Goal: Information Seeking & Learning: Learn about a topic

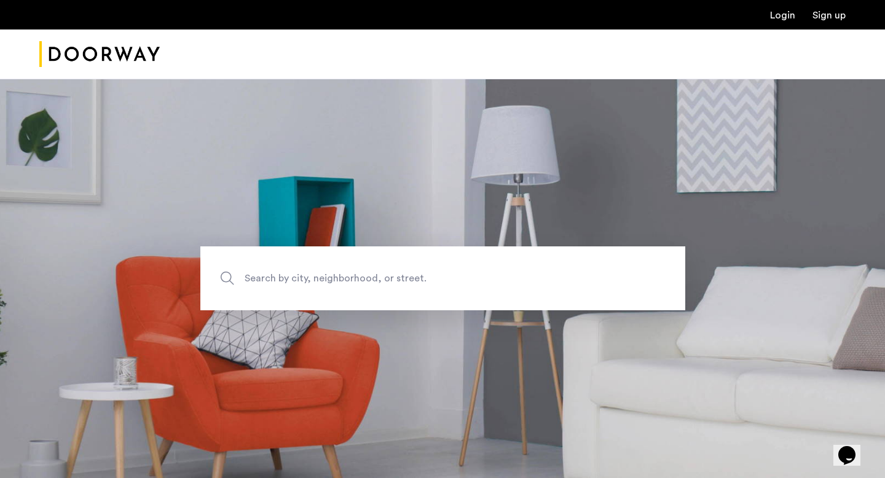
click at [788, 16] on link "Login" at bounding box center [782, 15] width 25 height 10
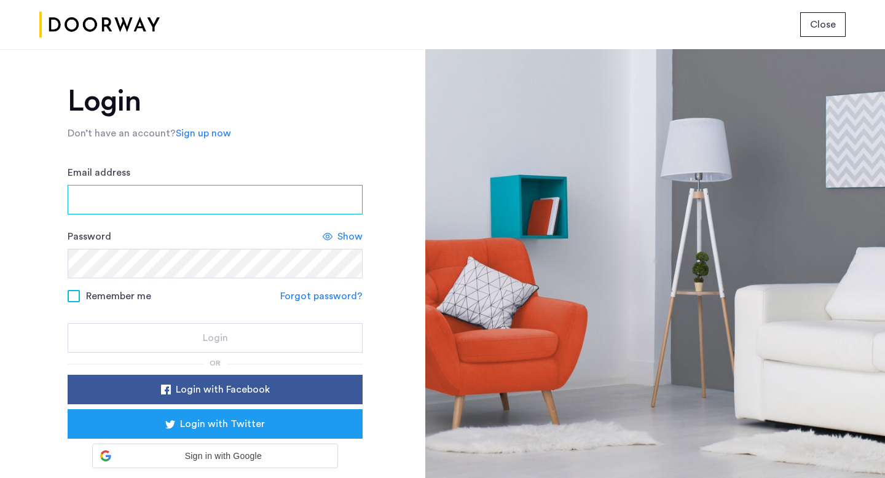
type input "**********"
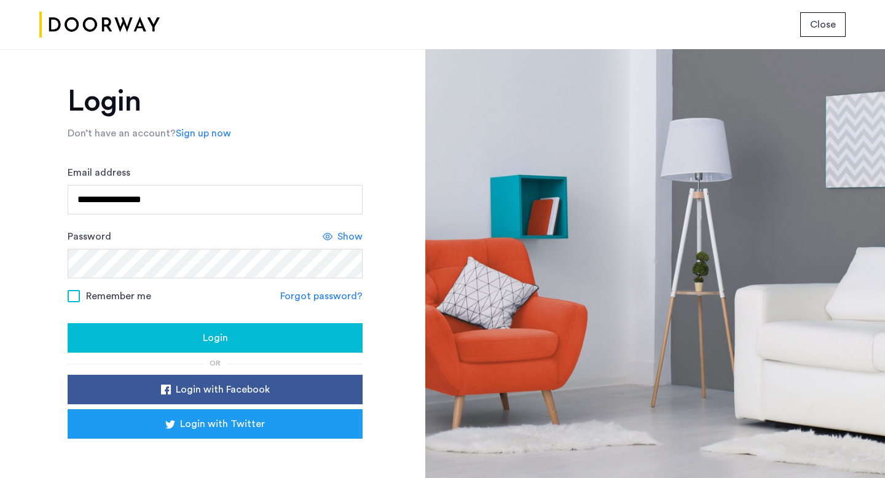
click at [239, 344] on div "Login" at bounding box center [214, 338] width 275 height 15
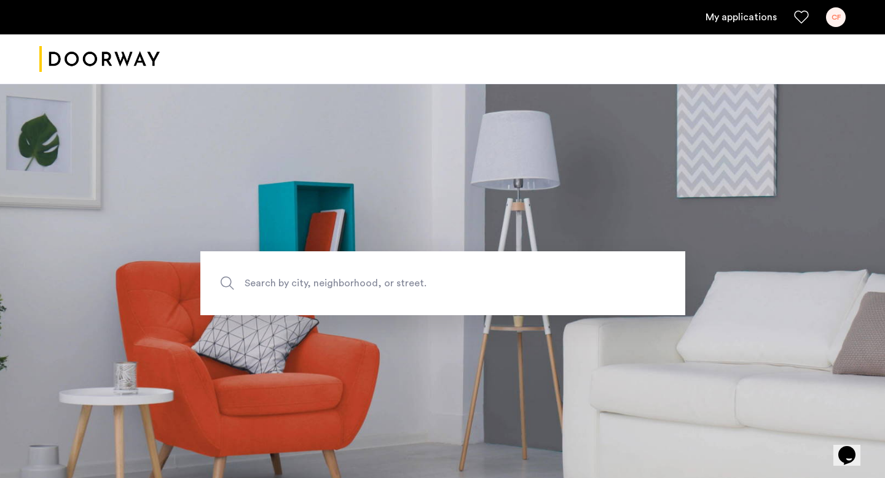
click at [764, 12] on link "My applications" at bounding box center [741, 17] width 71 height 15
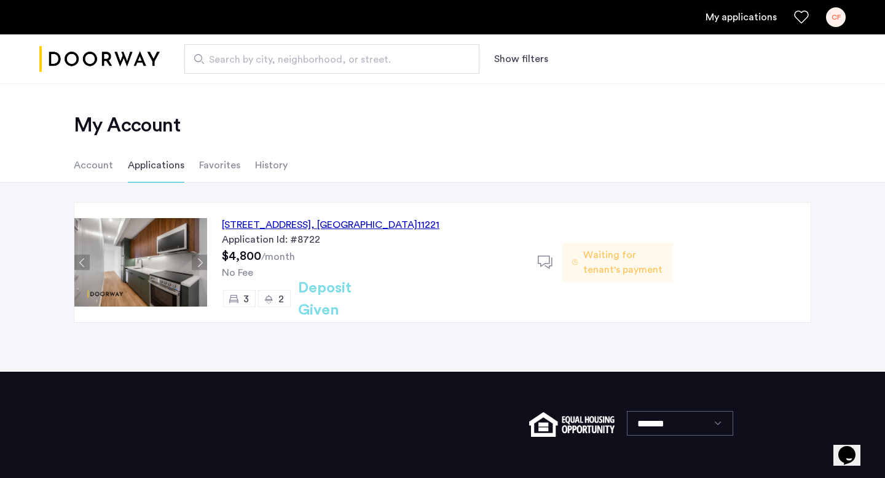
click at [411, 222] on span ", [GEOGRAPHIC_DATA]" at bounding box center [364, 225] width 106 height 10
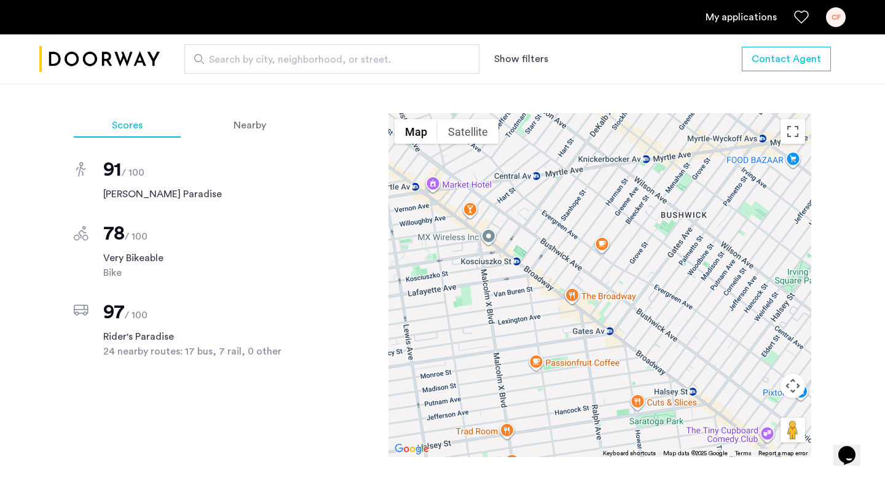
scroll to position [1103, 0]
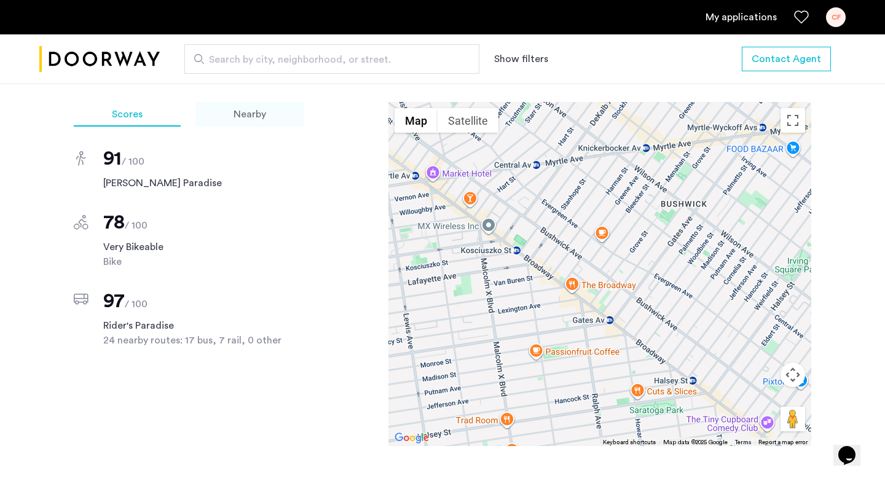
click at [224, 102] on div "Nearby" at bounding box center [250, 114] width 109 height 25
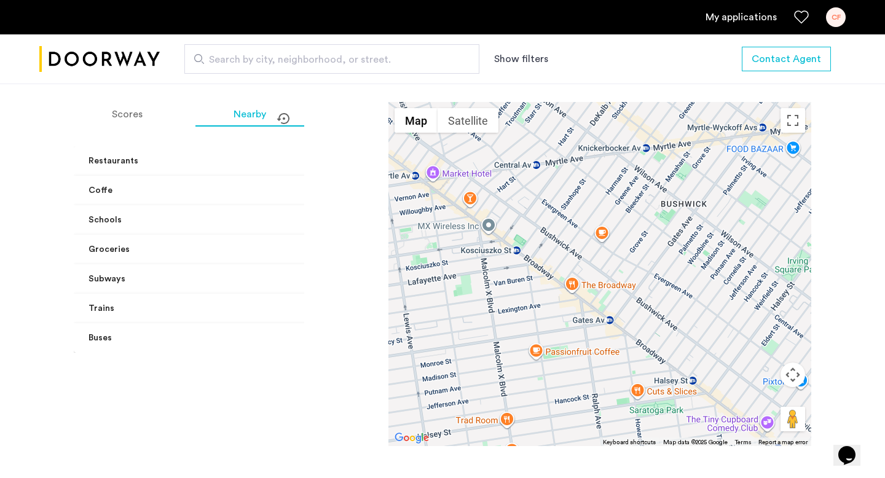
click at [144, 155] on mat-panel-title "Restaurants" at bounding box center [198, 161] width 219 height 13
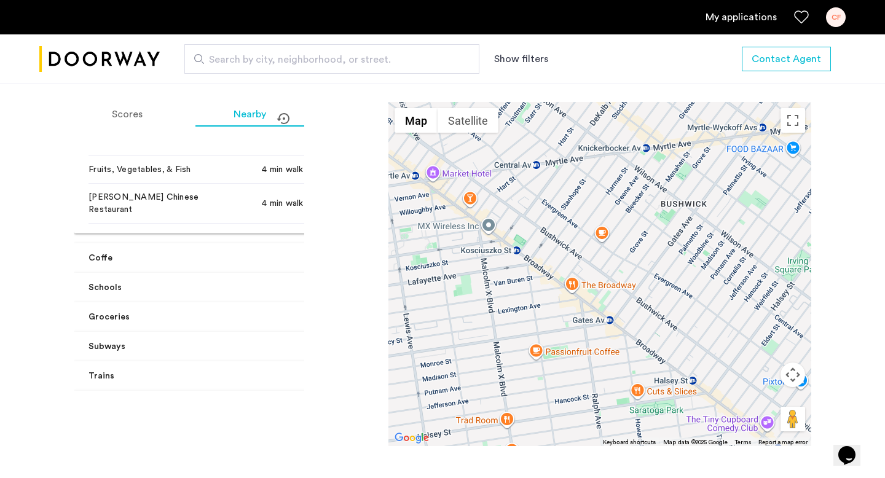
scroll to position [266, 0]
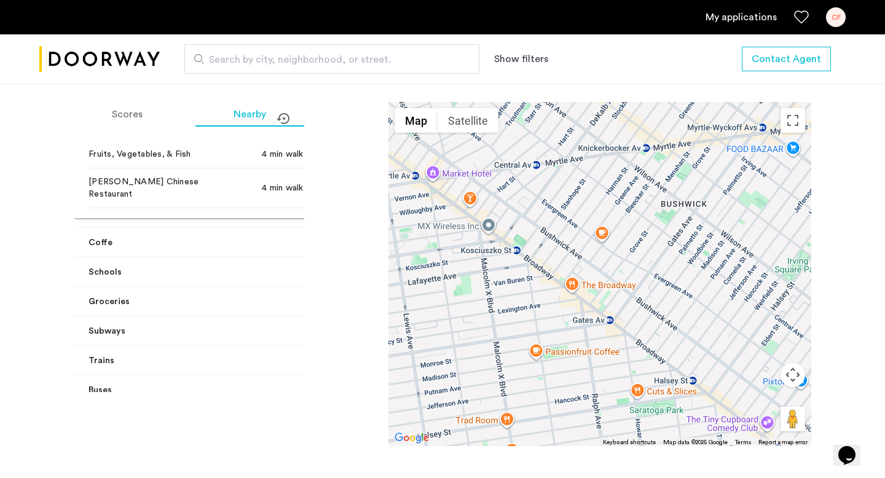
click at [135, 237] on mat-panel-title "Coffe" at bounding box center [198, 243] width 219 height 13
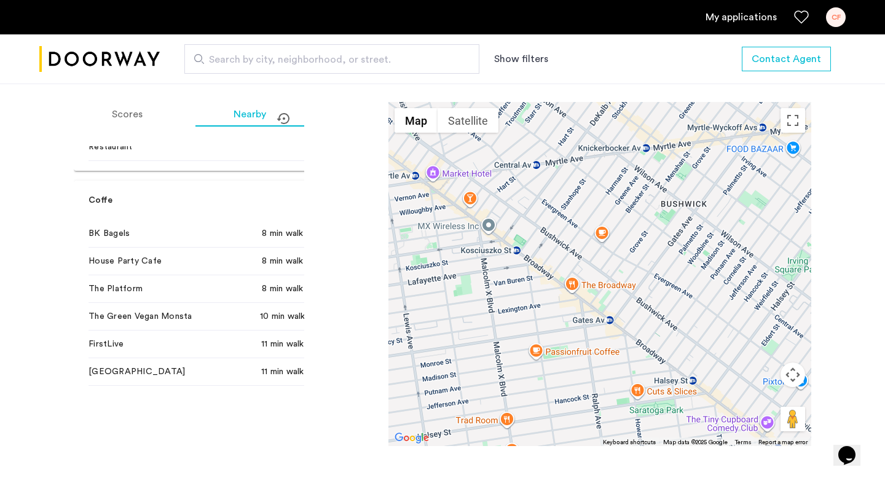
scroll to position [322, 0]
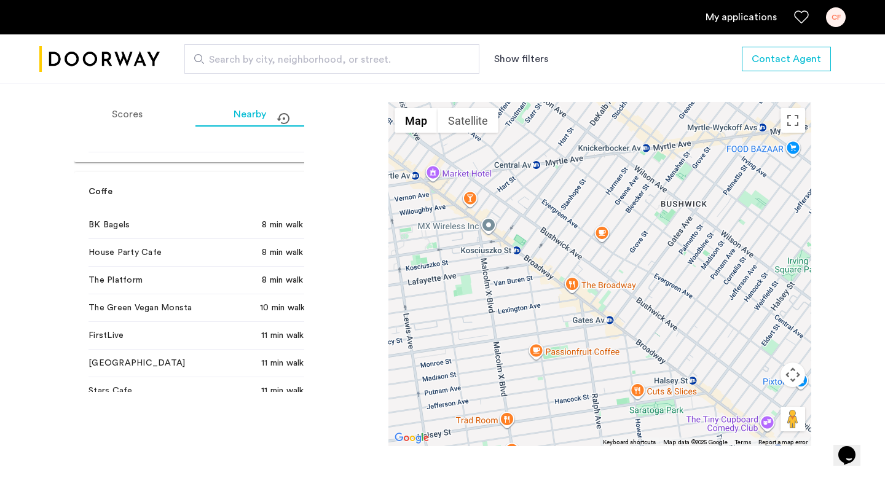
click at [128, 186] on mat-panel-title "Coffe" at bounding box center [198, 192] width 219 height 13
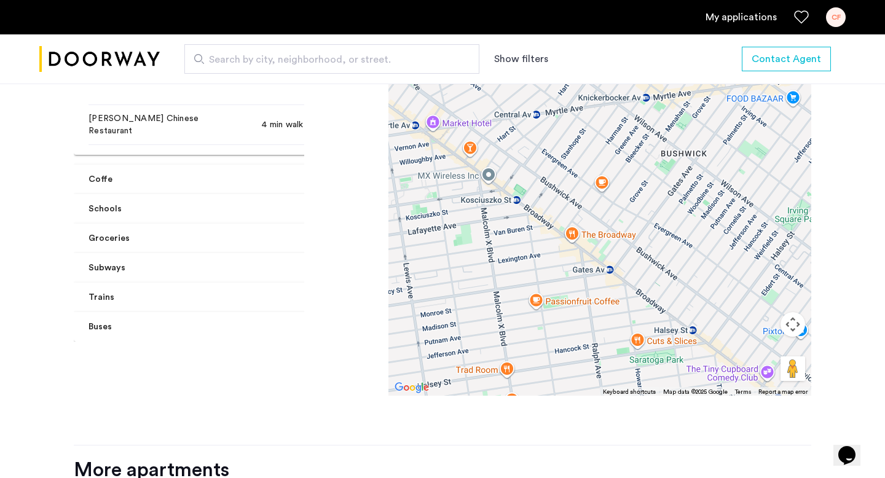
scroll to position [1173, 0]
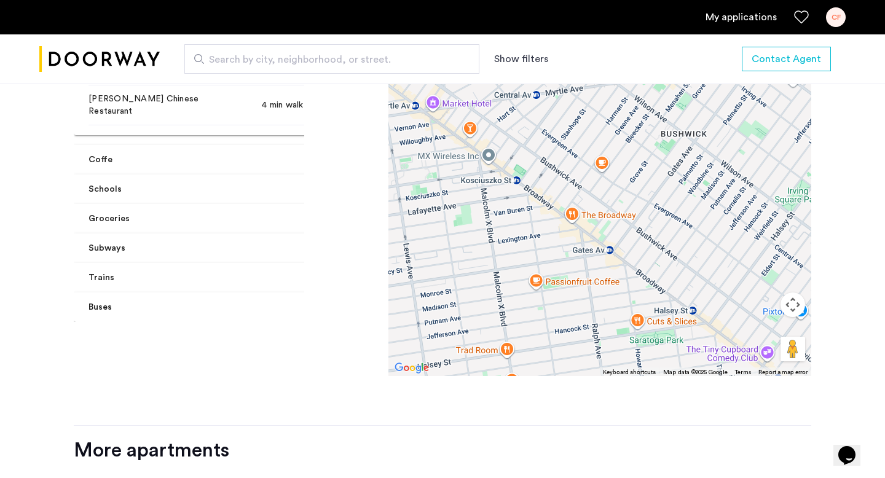
click at [128, 183] on mat-panel-title "Schools" at bounding box center [198, 189] width 219 height 13
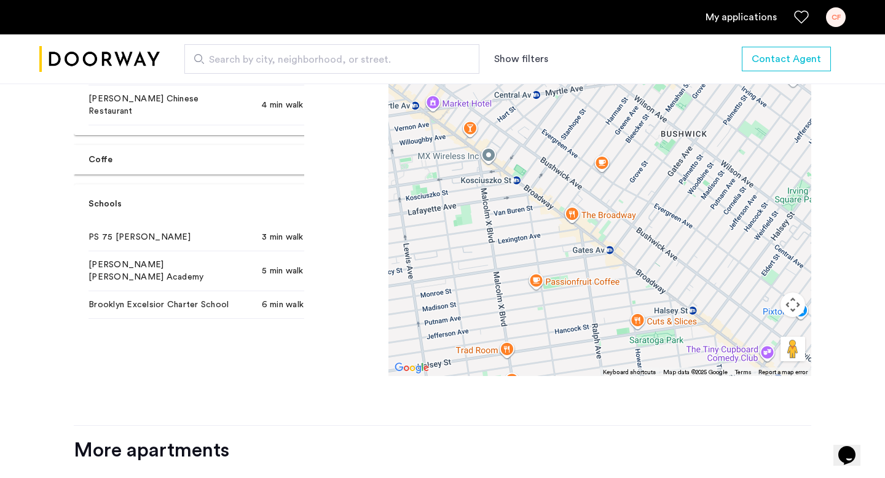
drag, startPoint x: 183, startPoint y: 219, endPoint x: 68, endPoint y: 219, distance: 115.0
click at [68, 219] on div "[STREET_ADDRESS] $5,000 Monthly rent 3 Bedrooms 2 Baths multi-family Property t…" at bounding box center [442, 16] width 775 height 1474
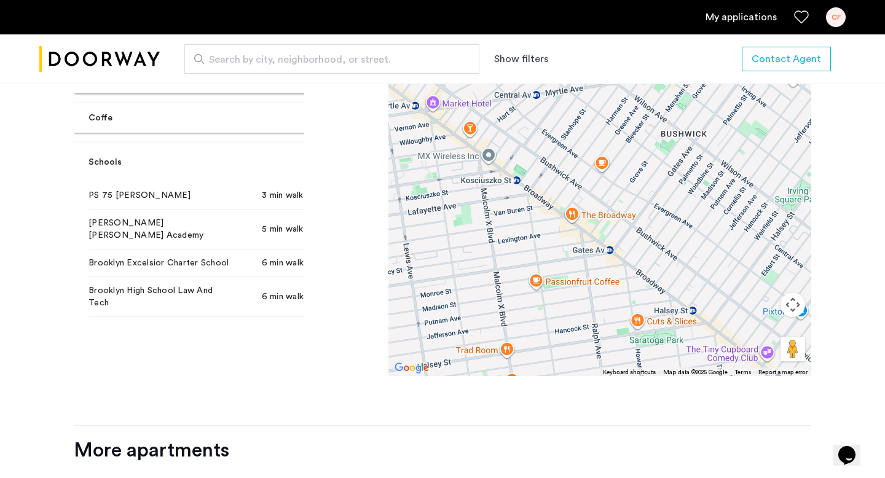
click at [161, 154] on mat-expansion-panel-header "Schools" at bounding box center [206, 162] width 264 height 39
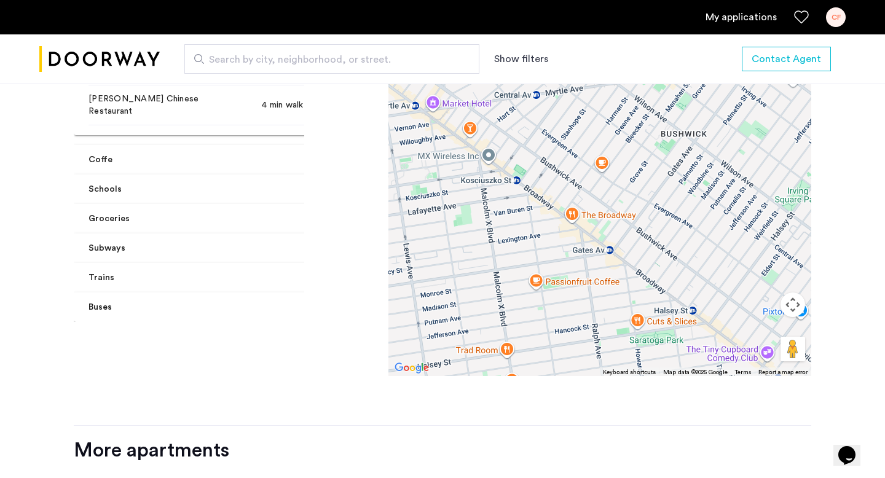
click at [170, 183] on mat-panel-title "Schools" at bounding box center [198, 189] width 219 height 13
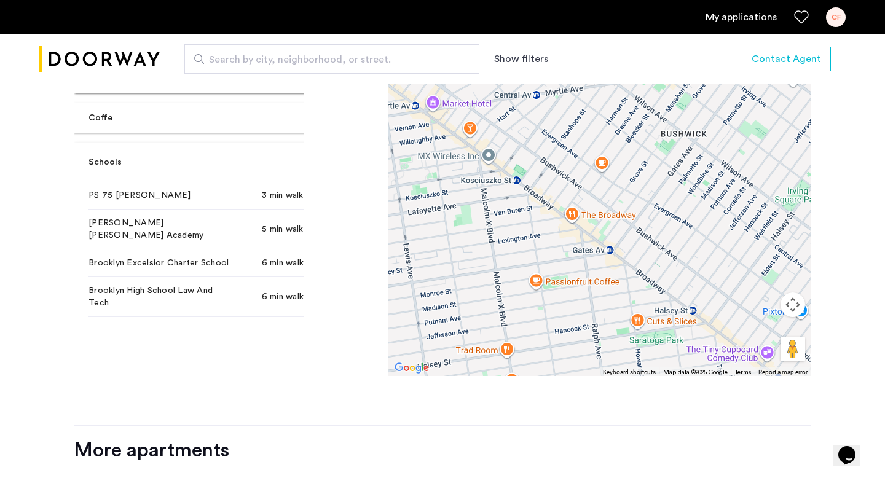
click at [164, 156] on mat-panel-title "Schools" at bounding box center [198, 162] width 219 height 13
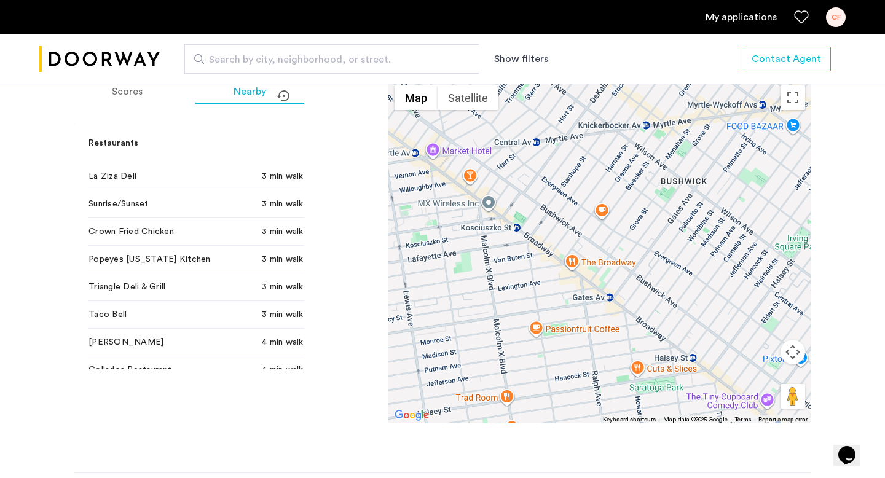
scroll to position [1043, 0]
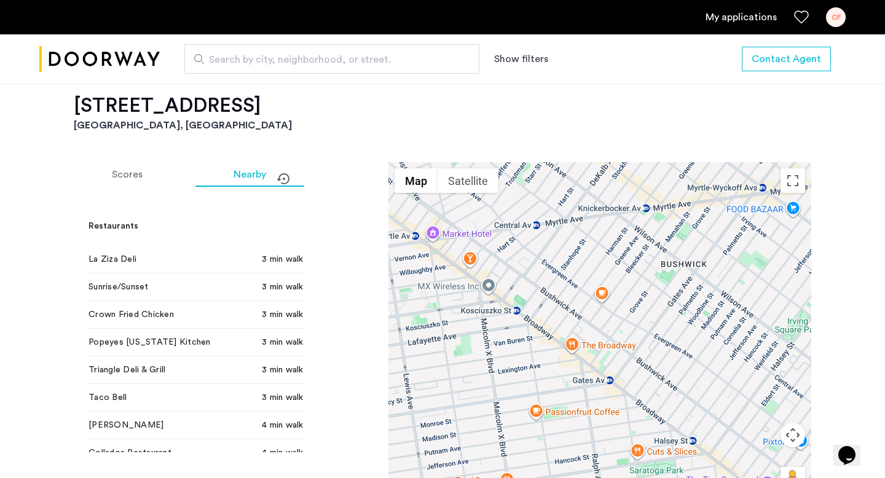
click at [168, 220] on mat-panel-title "Restaurants" at bounding box center [198, 226] width 219 height 13
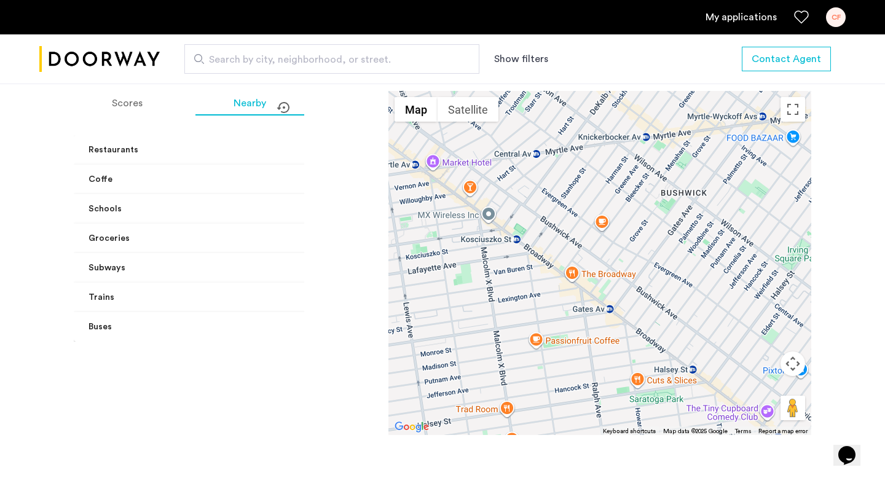
scroll to position [1115, 0]
click at [168, 231] on mat-panel-title "Groceries" at bounding box center [198, 237] width 219 height 13
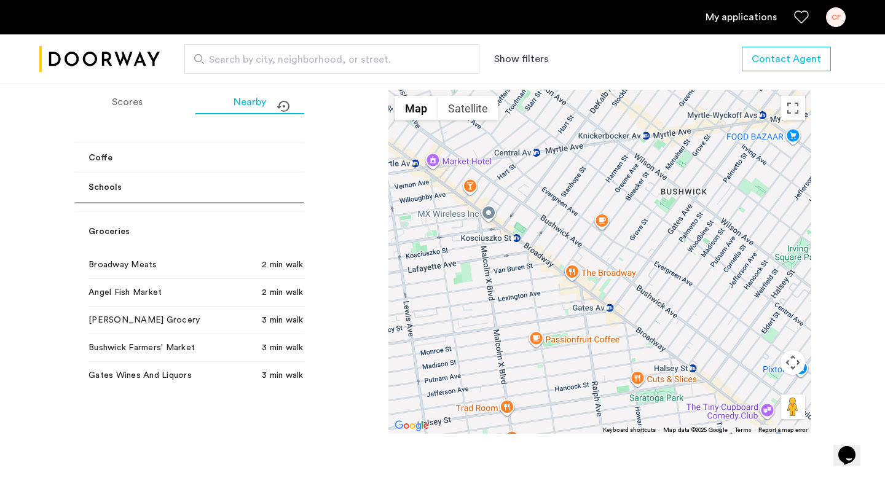
scroll to position [33, 0]
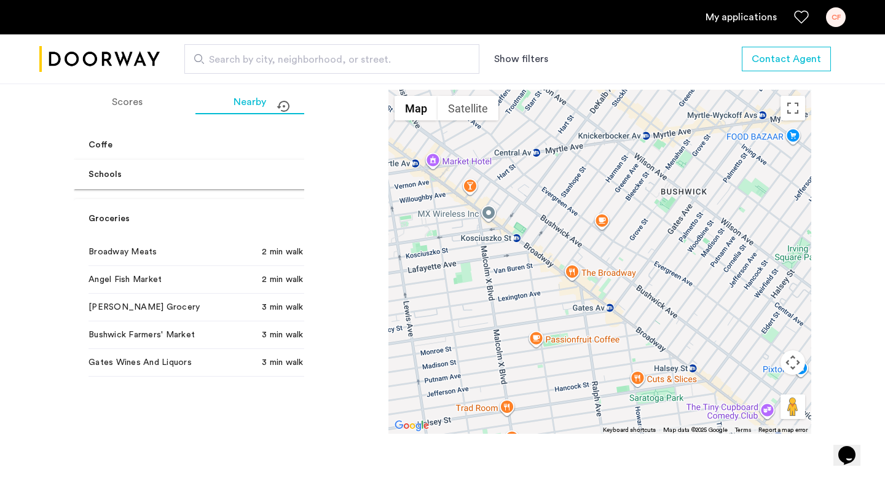
click at [167, 213] on mat-panel-title "Groceries" at bounding box center [198, 219] width 219 height 13
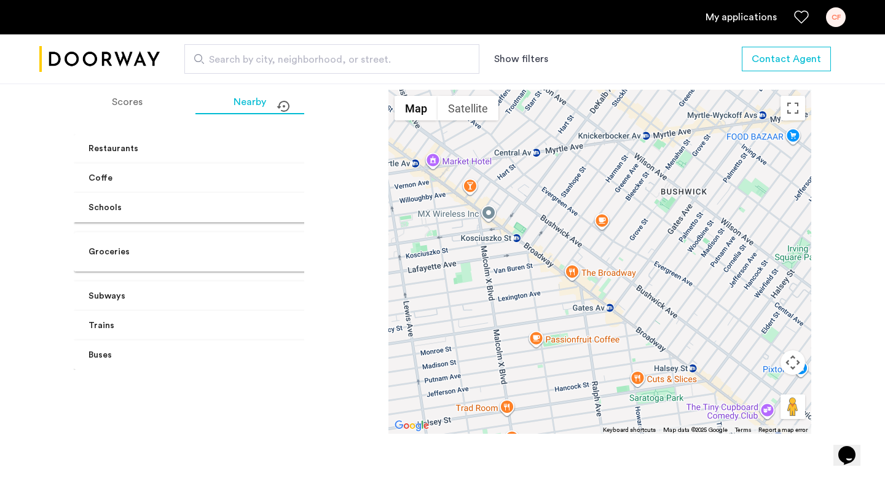
scroll to position [0, 0]
click at [165, 261] on mat-panel-title "Subways" at bounding box center [198, 267] width 219 height 13
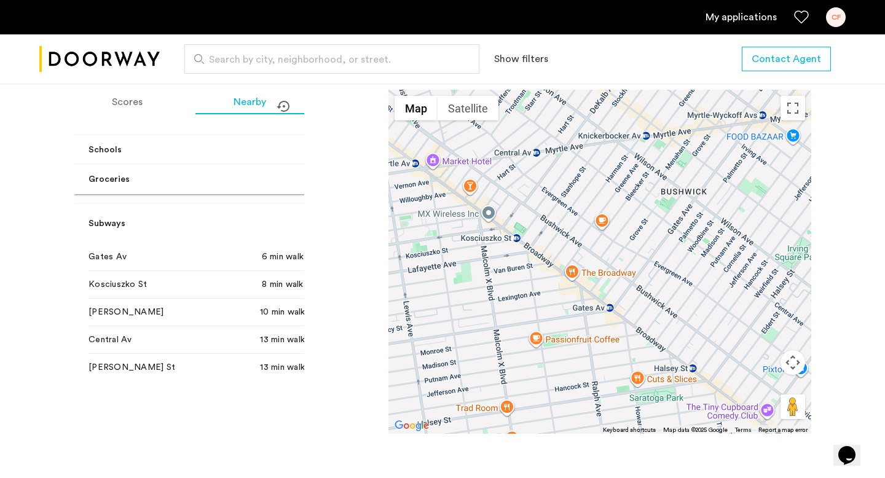
scroll to position [59, 0]
click at [162, 216] on mat-panel-title "Subways" at bounding box center [198, 222] width 219 height 13
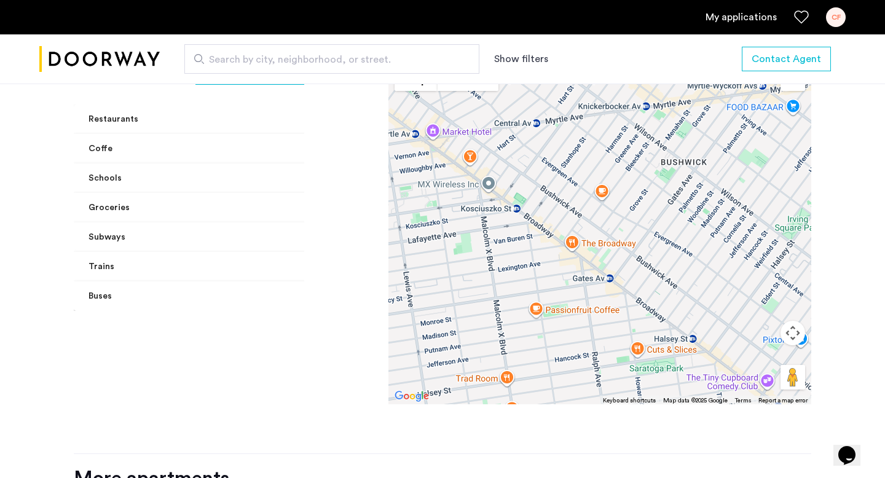
scroll to position [1158, 0]
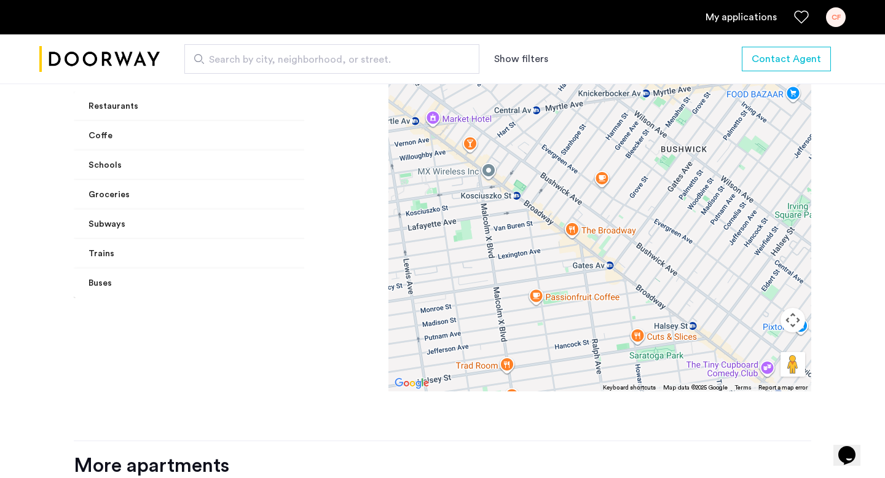
click at [162, 248] on mat-panel-title "Trains" at bounding box center [198, 254] width 219 height 13
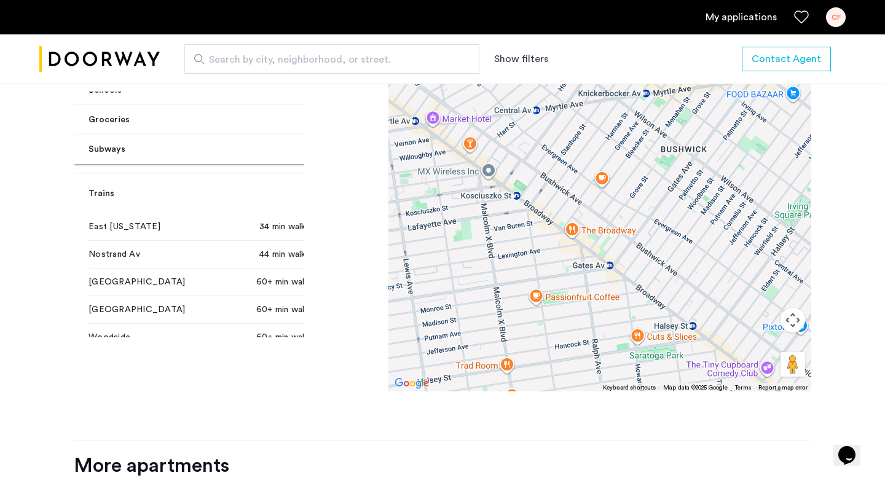
scroll to position [102, 0]
click at [149, 160] on mat-panel-title "Trains" at bounding box center [198, 166] width 219 height 13
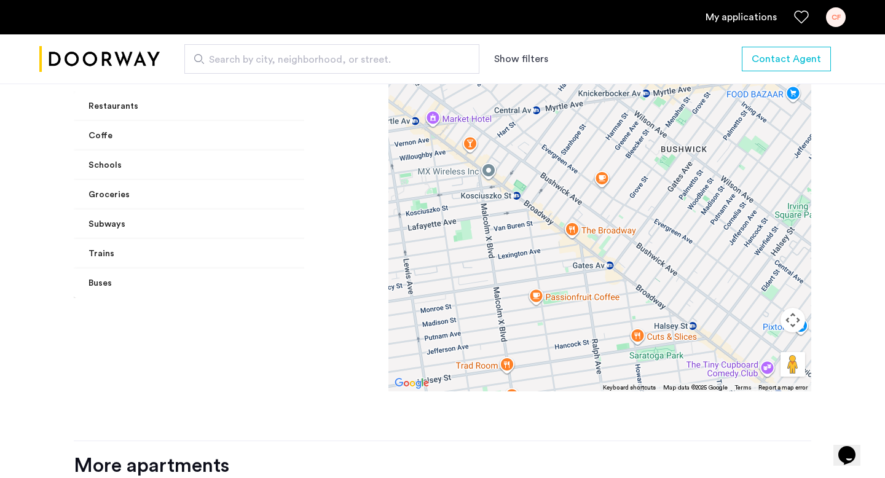
scroll to position [0, 0]
click at [156, 277] on mat-panel-title "Buses" at bounding box center [198, 283] width 219 height 13
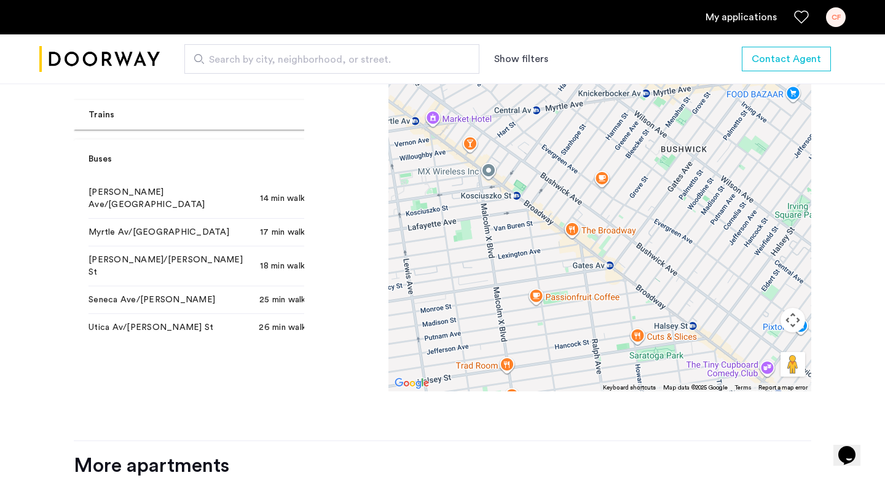
scroll to position [127, 0]
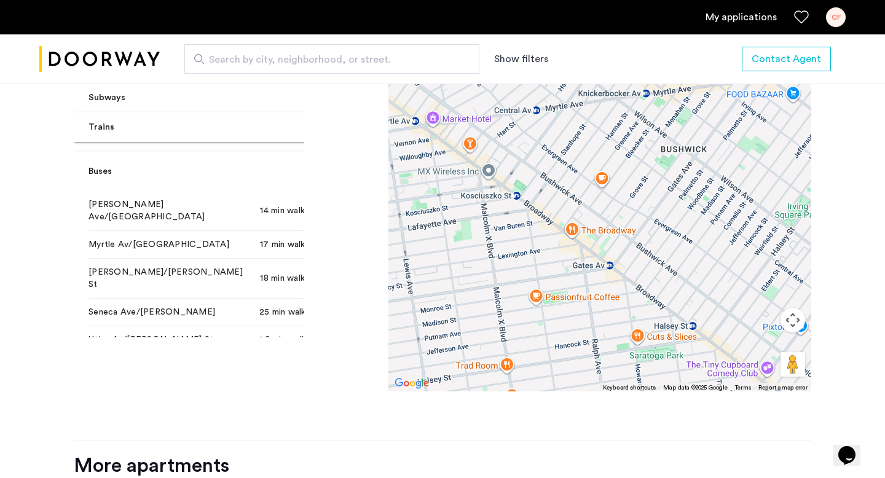
click at [130, 165] on mat-panel-title "Buses" at bounding box center [198, 171] width 219 height 13
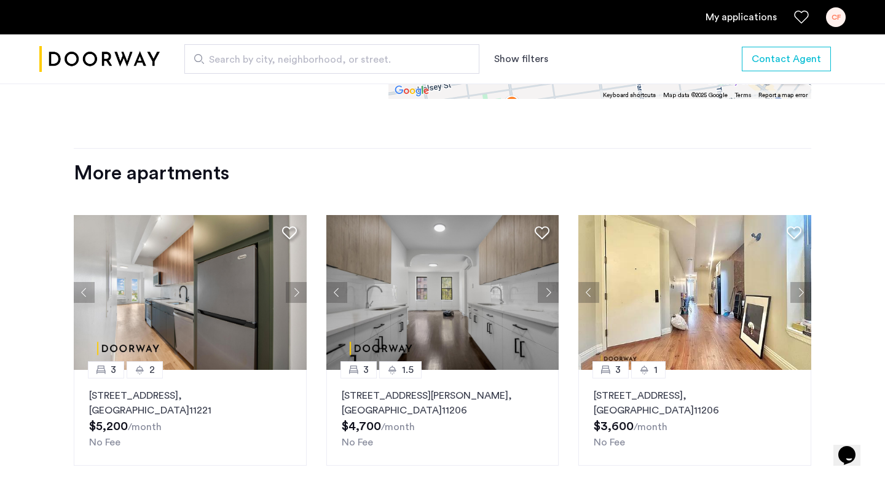
scroll to position [1537, 0]
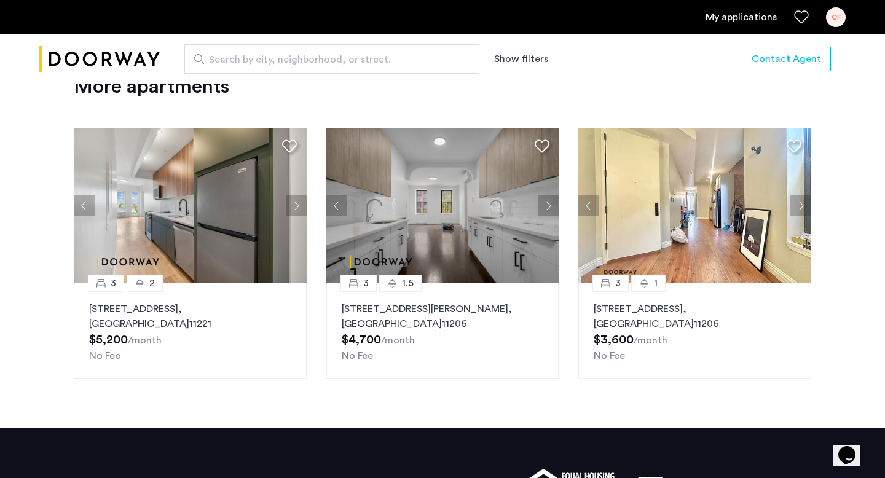
click at [173, 302] on p "[STREET_ADDRESS]" at bounding box center [190, 317] width 202 height 30
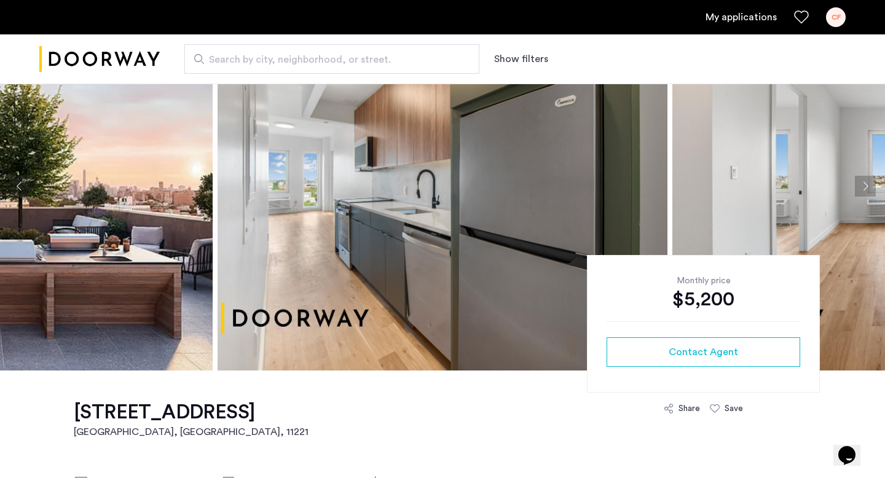
scroll to position [89, 0]
